Goal: Find specific page/section: Find specific page/section

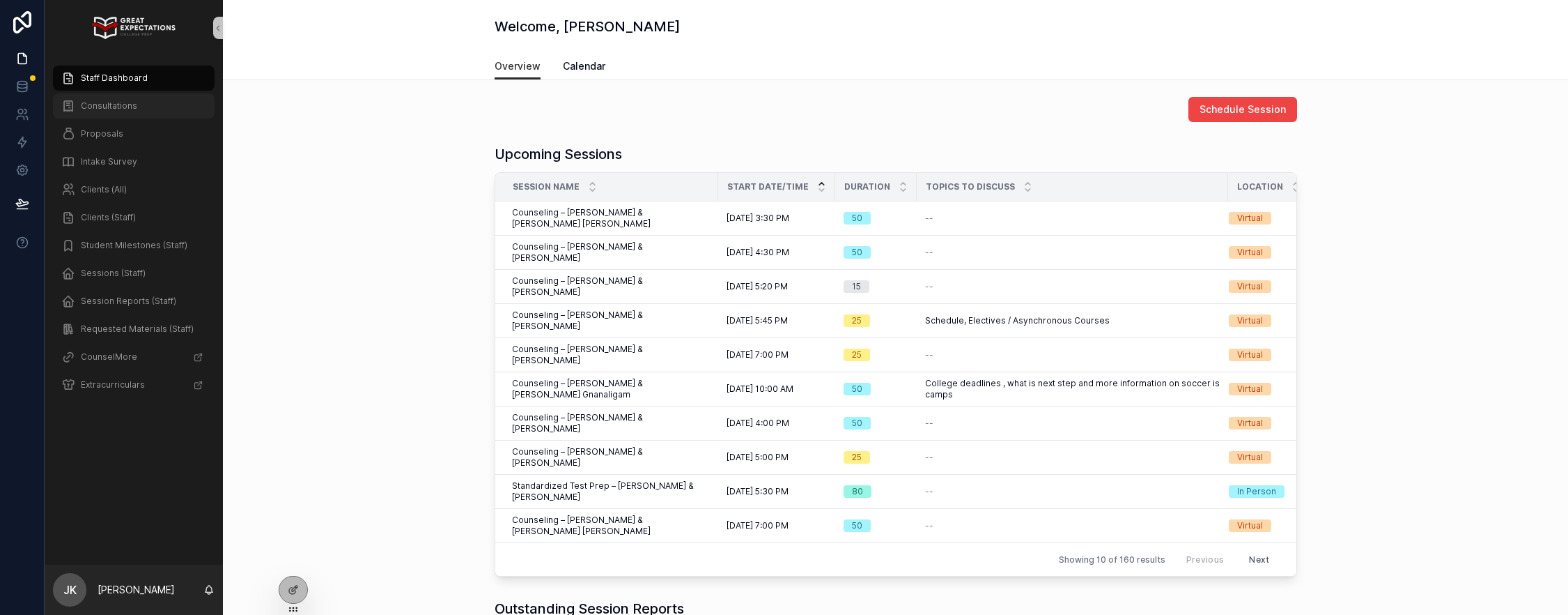
click at [101, 100] on span "Consultations" at bounding box center [109, 105] width 57 height 11
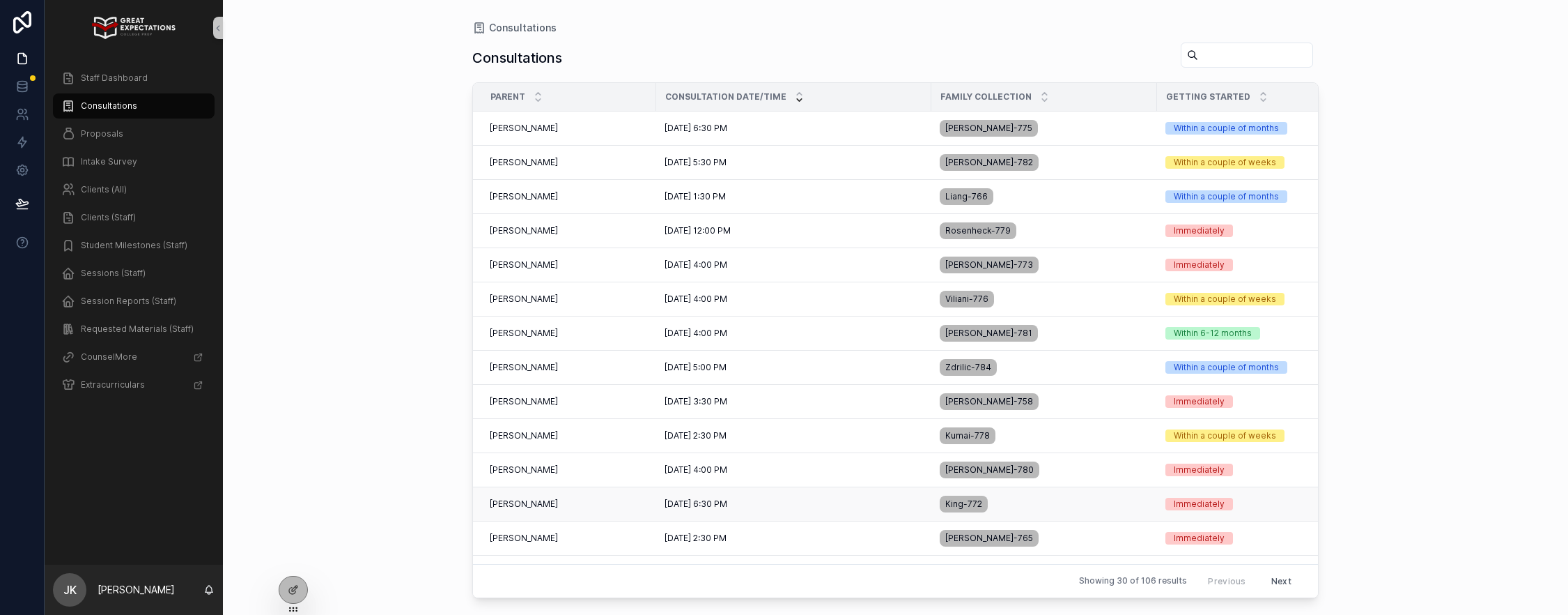
click at [590, 511] on td "[PERSON_NAME] [PERSON_NAME]" at bounding box center [564, 505] width 183 height 34
click at [590, 503] on div "[PERSON_NAME] [PERSON_NAME]" at bounding box center [569, 504] width 158 height 11
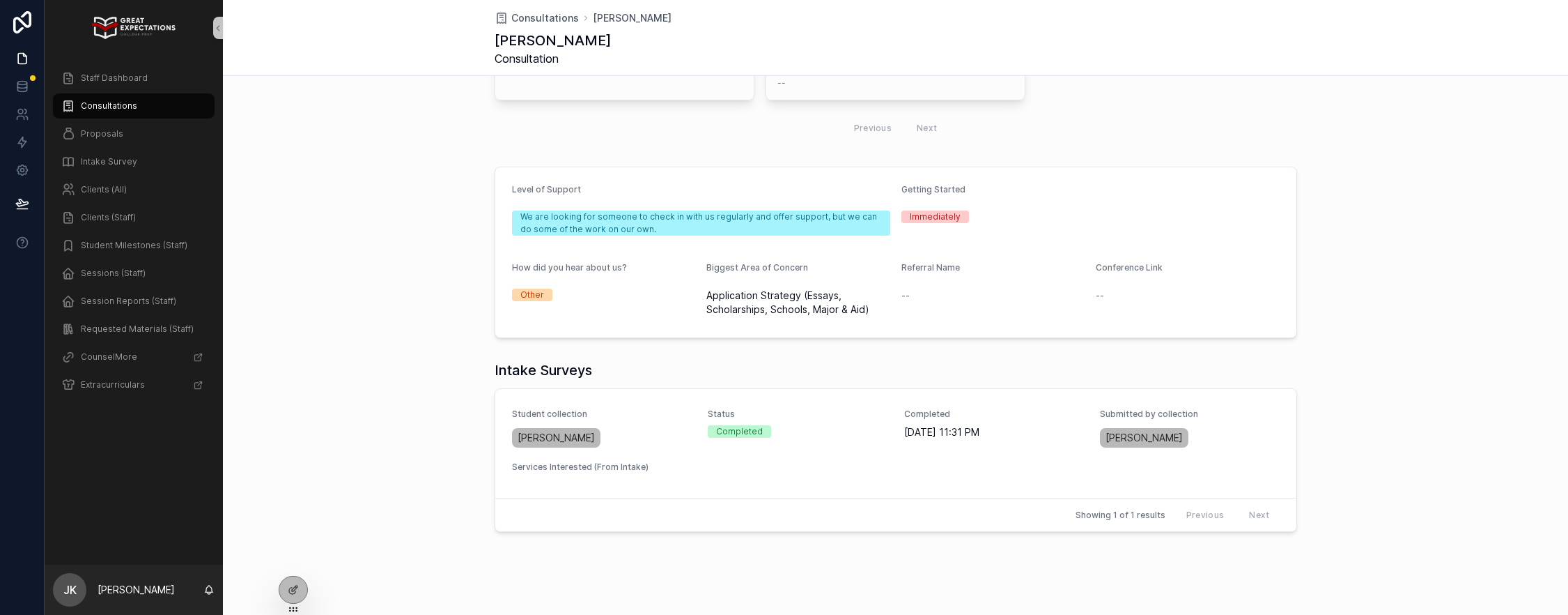
scroll to position [430, 0]
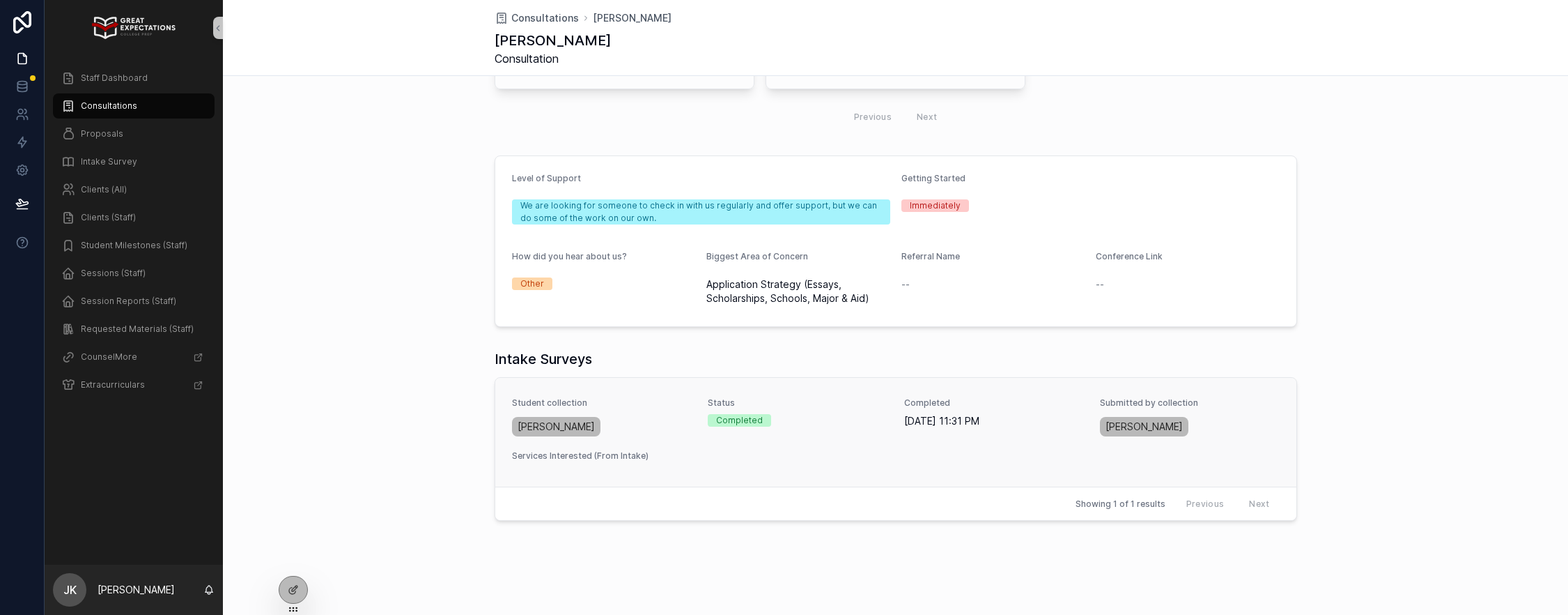
click at [681, 431] on div "[PERSON_NAME]" at bounding box center [602, 426] width 180 height 25
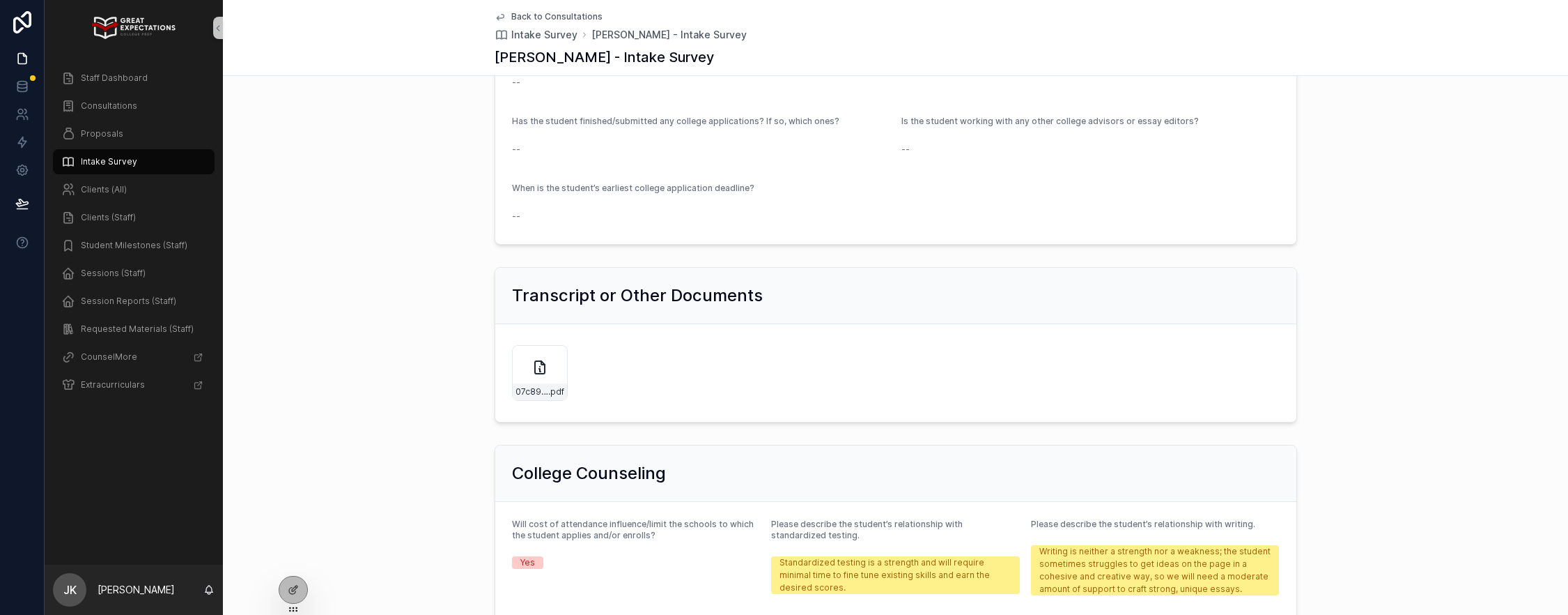
scroll to position [706, 0]
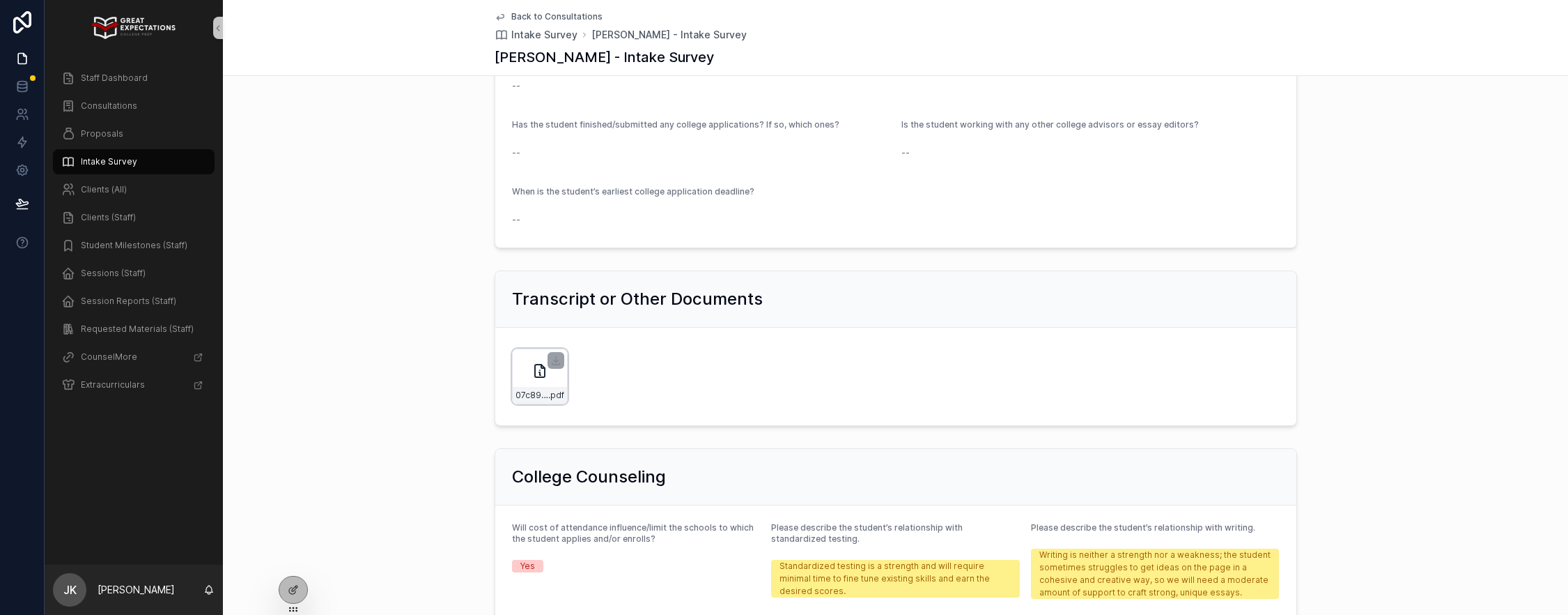
click at [541, 373] on div "07c89b37-0ea0-45f6-aa9c-746801f2ae6c .pdf" at bounding box center [540, 376] width 56 height 56
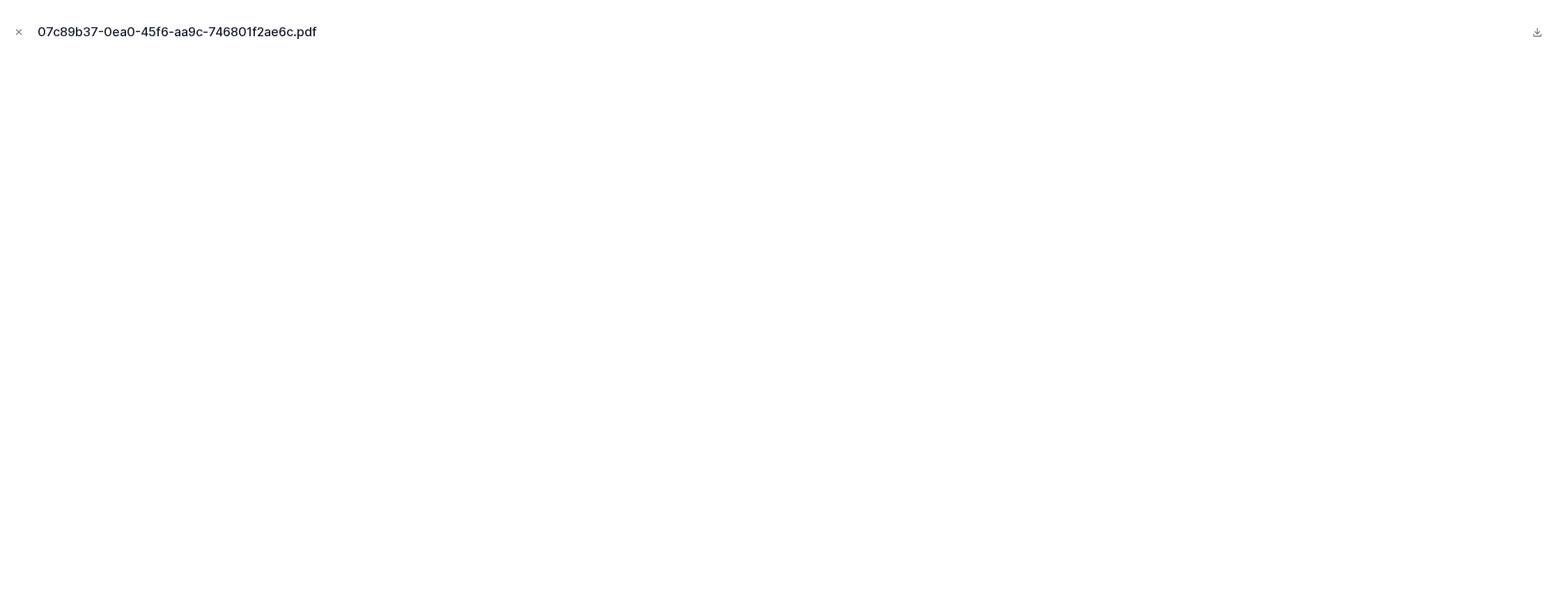
click at [21, 37] on button "Close modal" at bounding box center [19, 32] width 15 height 15
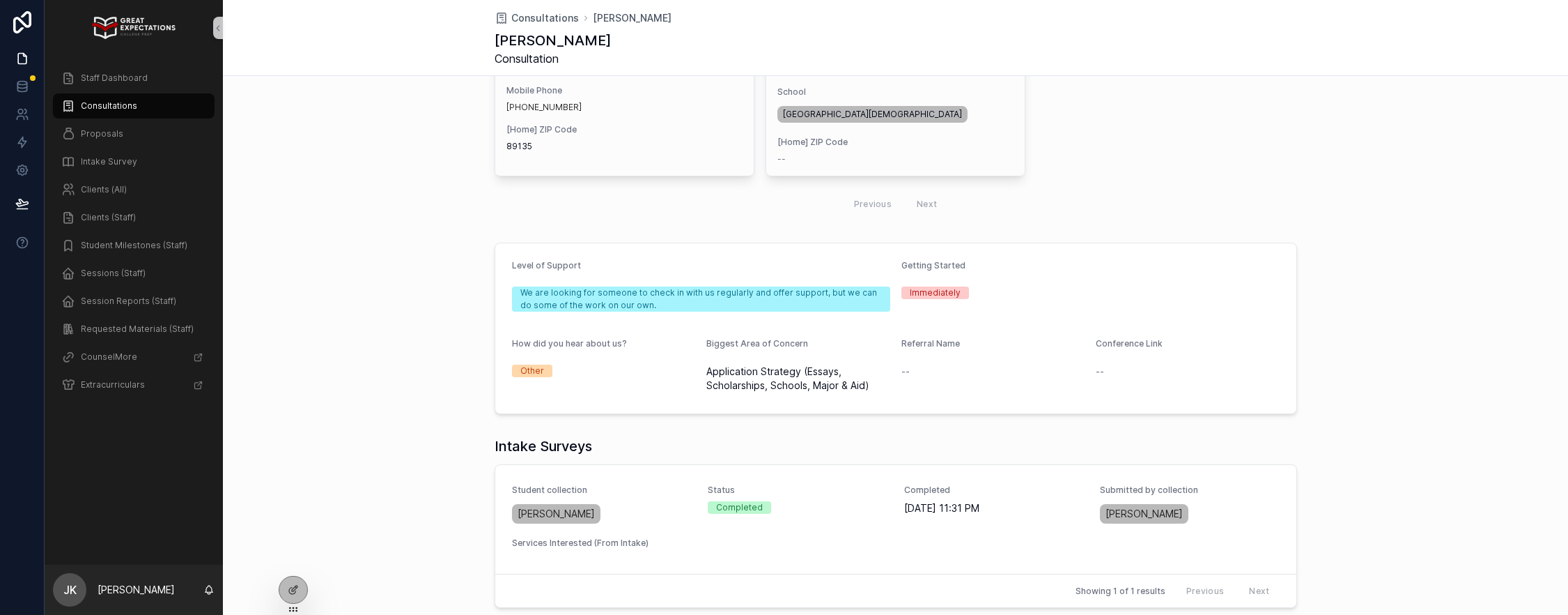
scroll to position [431, 0]
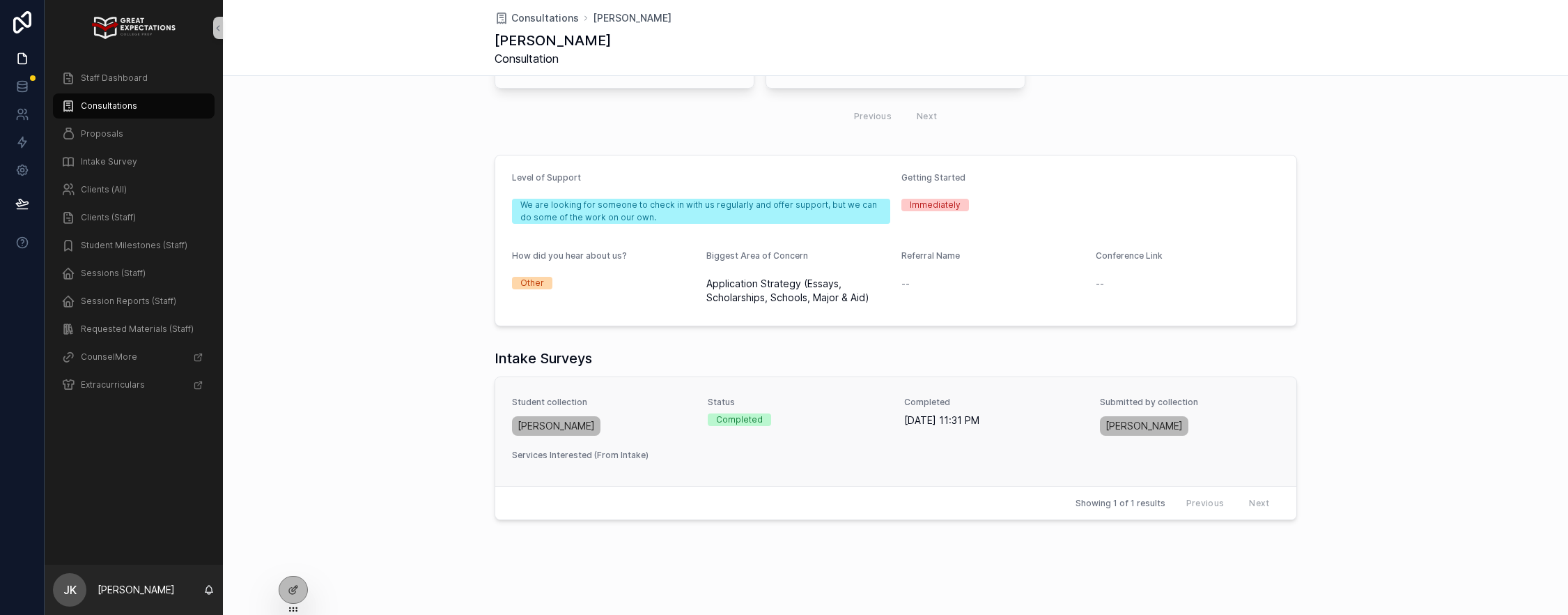
click at [605, 420] on div "[PERSON_NAME]" at bounding box center [602, 425] width 180 height 25
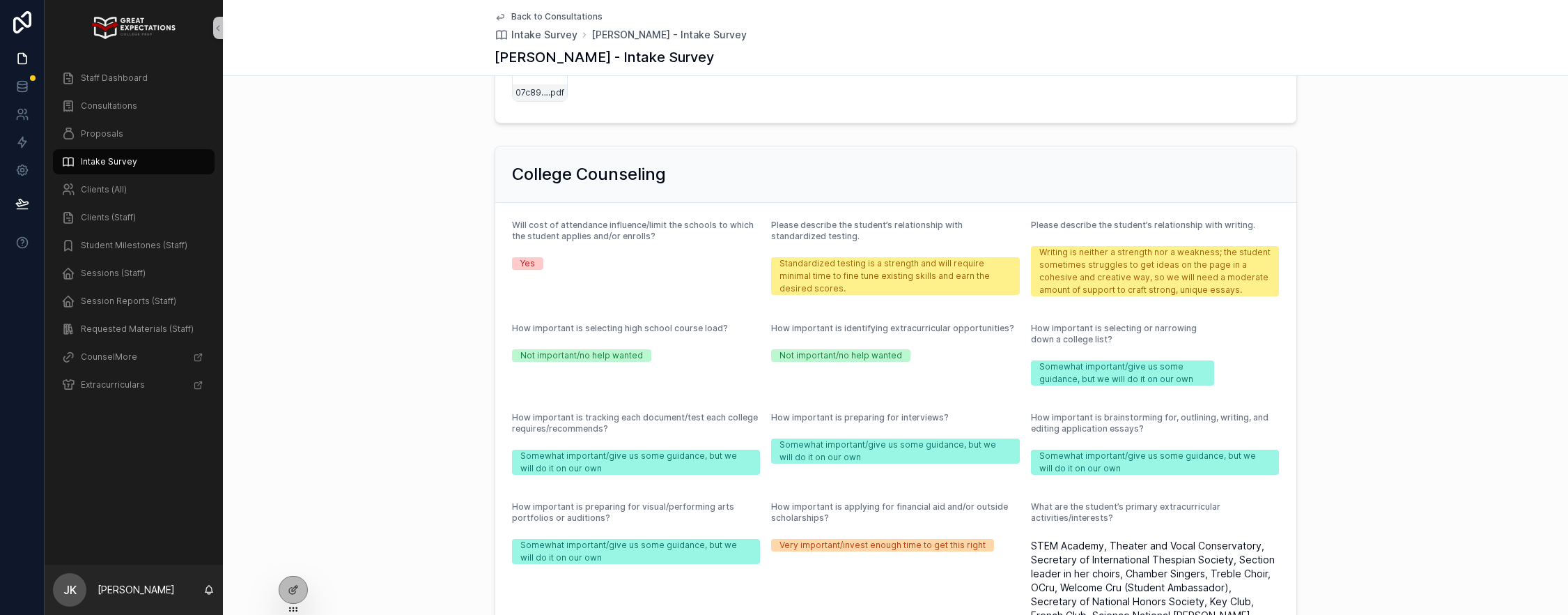
scroll to position [1272, 0]
